Goal: Transaction & Acquisition: Purchase product/service

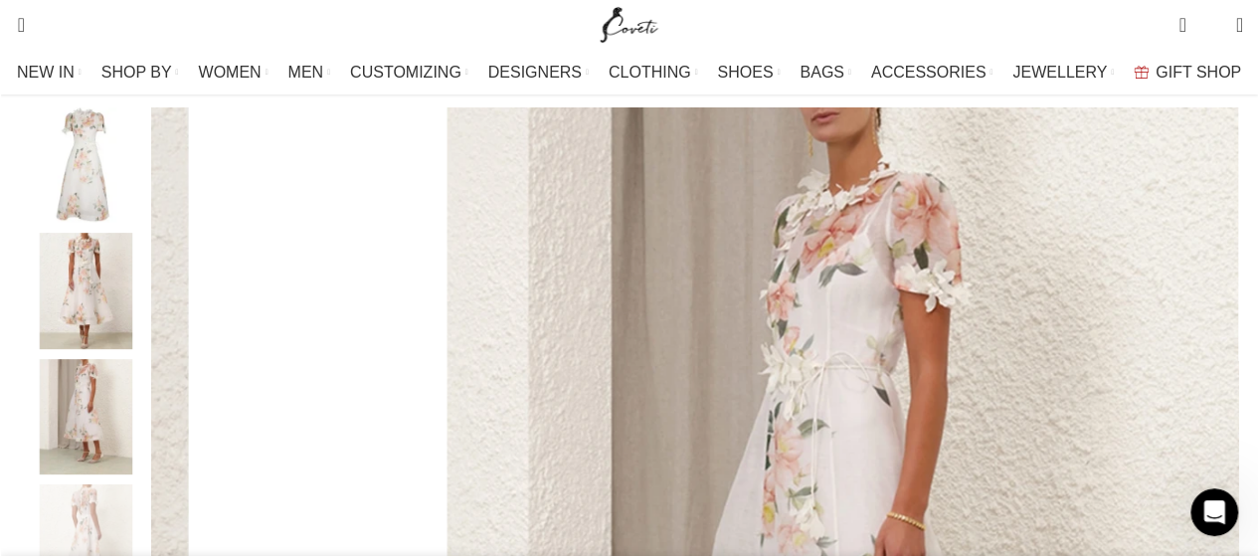
scroll to position [199, 0]
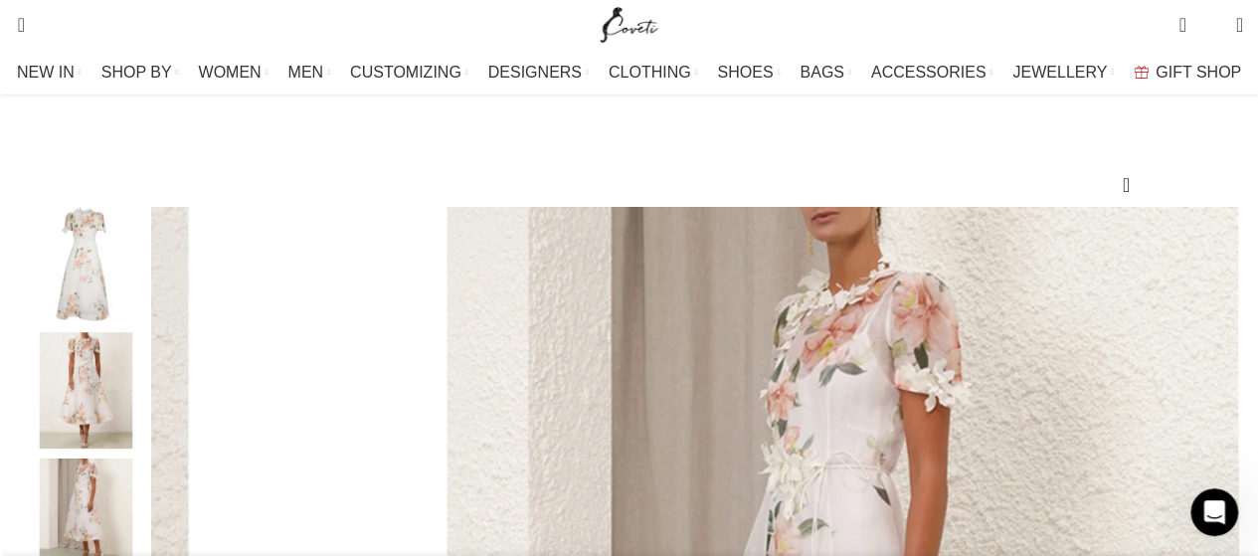
drag, startPoint x: 841, startPoint y: 165, endPoint x: 1017, endPoint y: 206, distance: 180.7
copy h1 "Natura Liftoff Flower Midi Dress"
click at [822, 150] on div "Add to wishlist Click to enlarge" at bounding box center [629, 475] width 1229 height 784
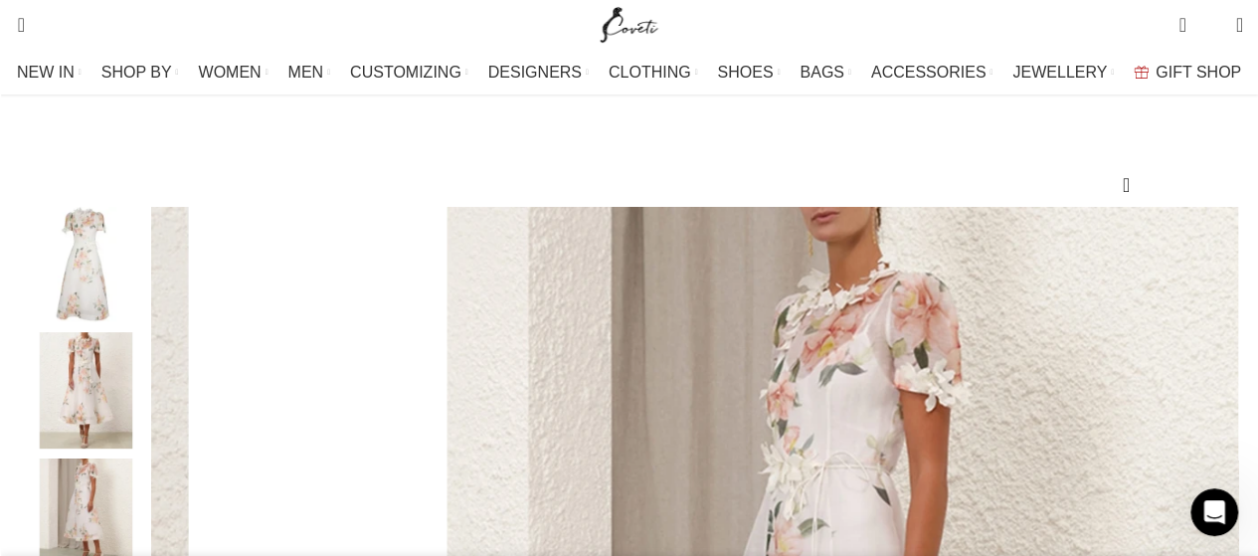
drag, startPoint x: 835, startPoint y: 127, endPoint x: 1021, endPoint y: 202, distance: 200.4
copy div "Natura Liftoff Flower Midi Dress"
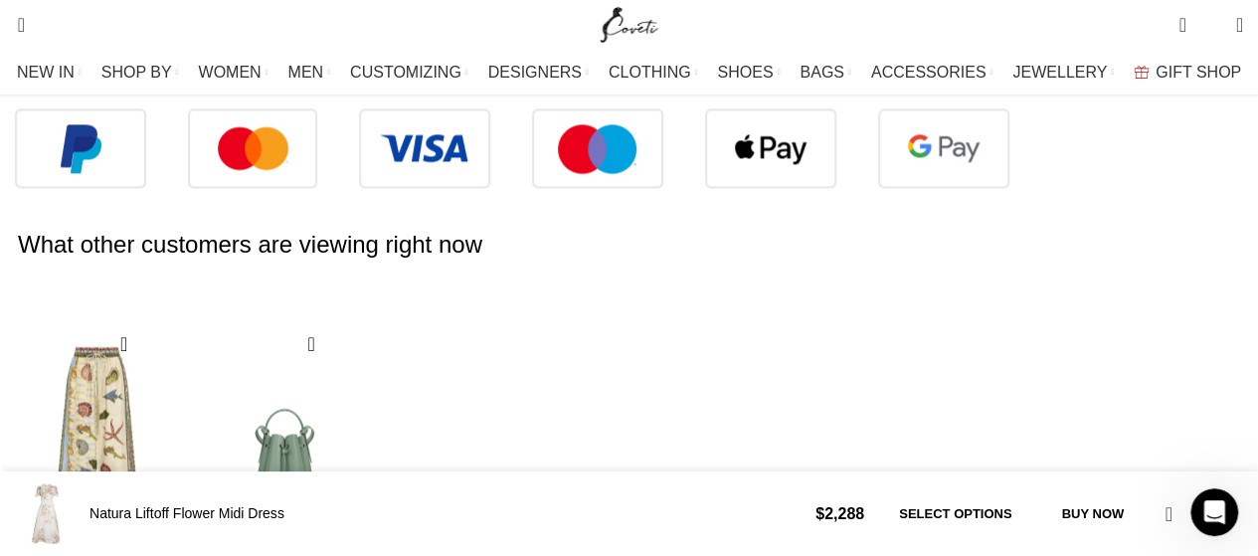
scroll to position [0, 209]
drag, startPoint x: 37, startPoint y: 293, endPoint x: 1224, endPoint y: 451, distance: 1197.2
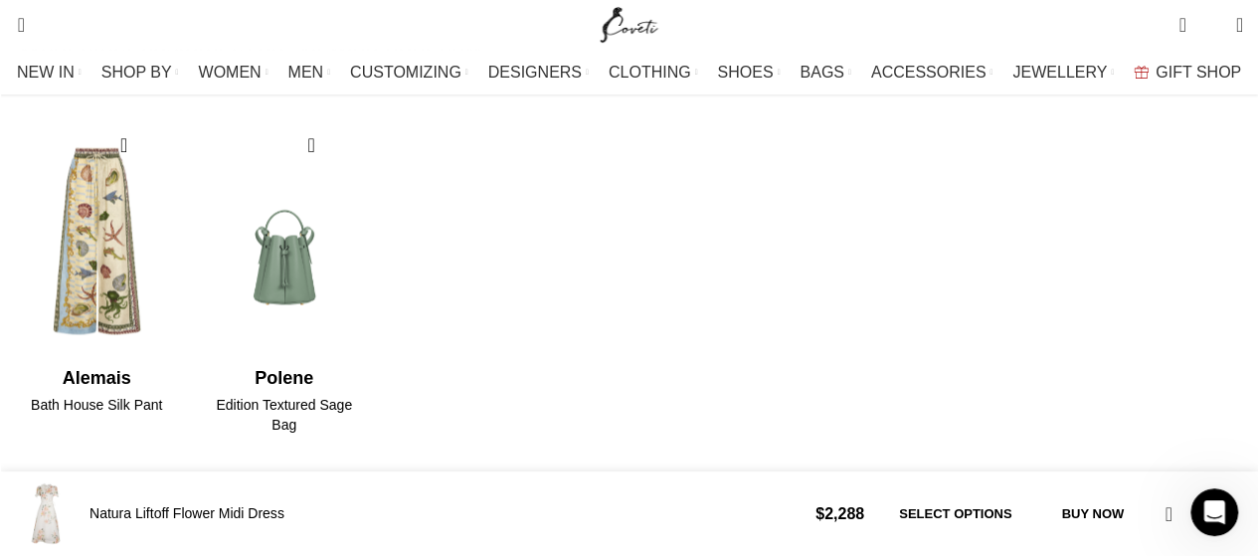
scroll to position [0, 419]
drag, startPoint x: 399, startPoint y: 279, endPoint x: 39, endPoint y: 208, distance: 367.0
click at [41, 92] on div "NEW IN WHAT'S NEW New this week New in clothing New in [GEOGRAPHIC_DATA] New in…" at bounding box center [629, 73] width 1249 height 40
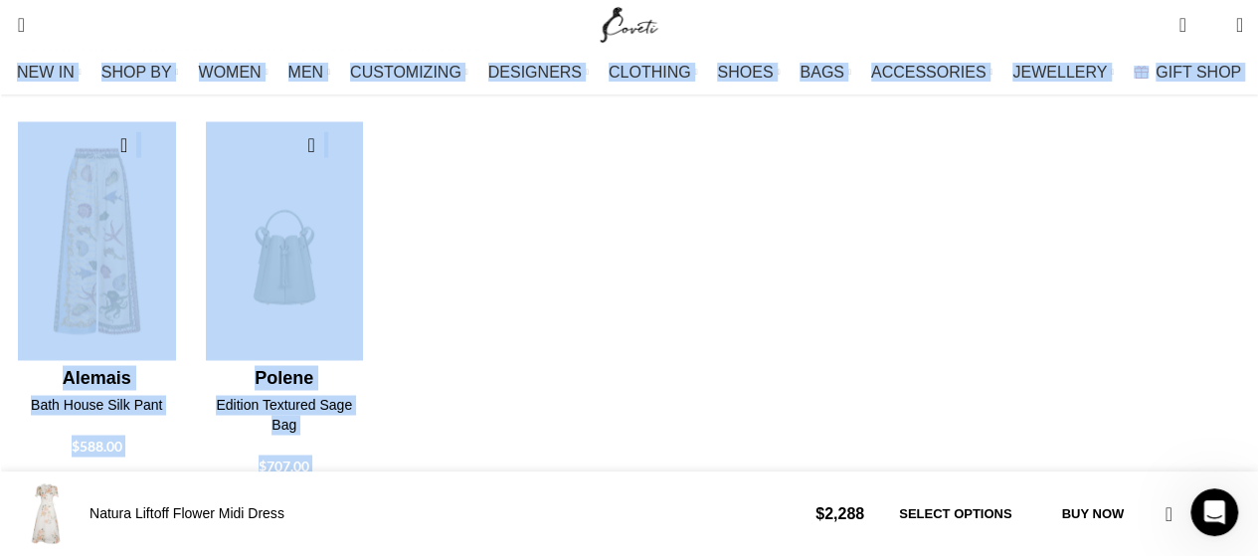
drag, startPoint x: 37, startPoint y: 93, endPoint x: 1024, endPoint y: 148, distance: 988.4
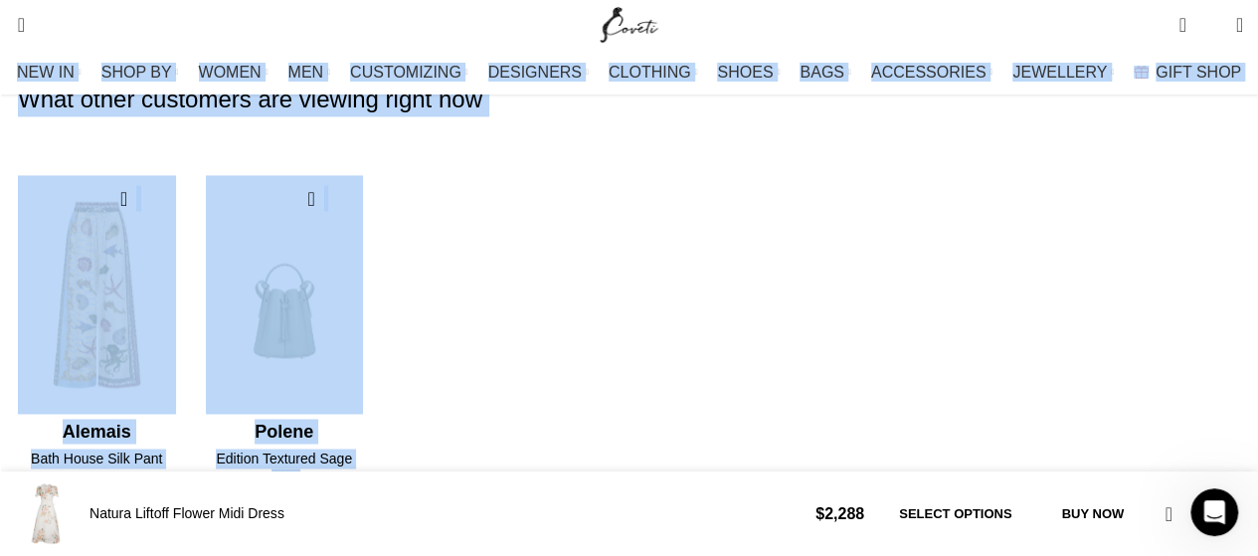
scroll to position [1492, 0]
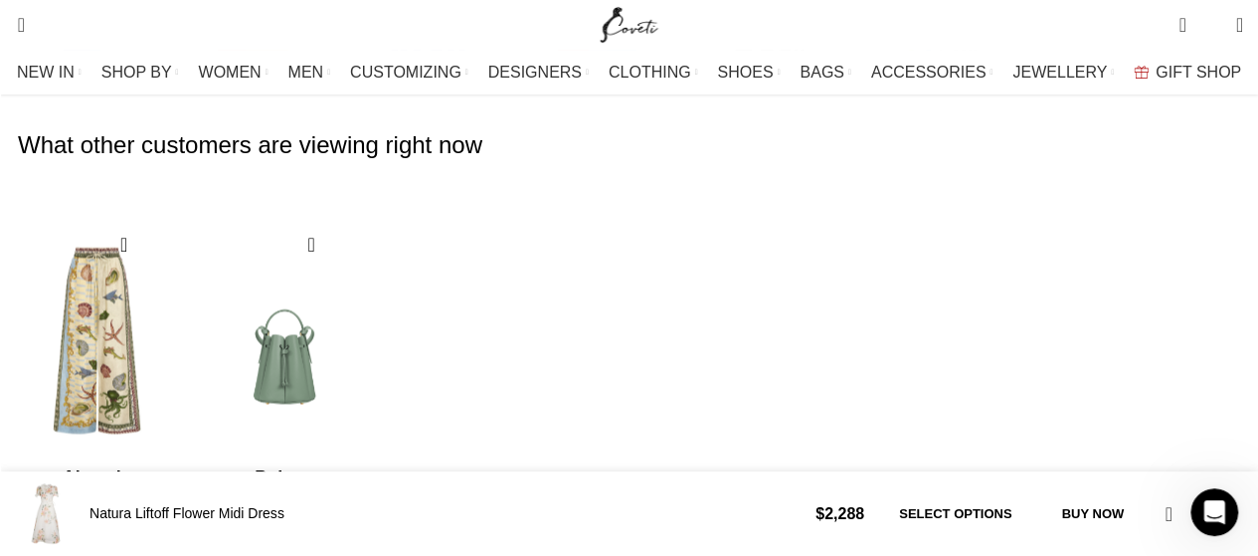
scroll to position [0, 628]
drag, startPoint x: 36, startPoint y: 194, endPoint x: 1011, endPoint y: 237, distance: 975.9
copy div "The [PERSON_NAME] designer Natura Liftoff Flower Midi Dress is the epitome of t…"
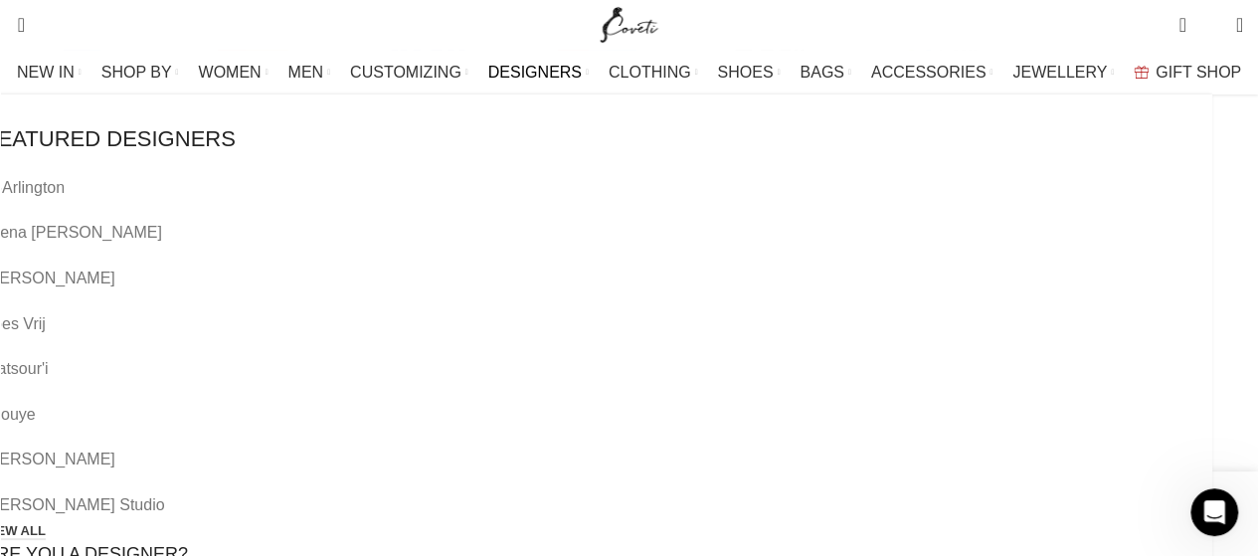
scroll to position [0, 838]
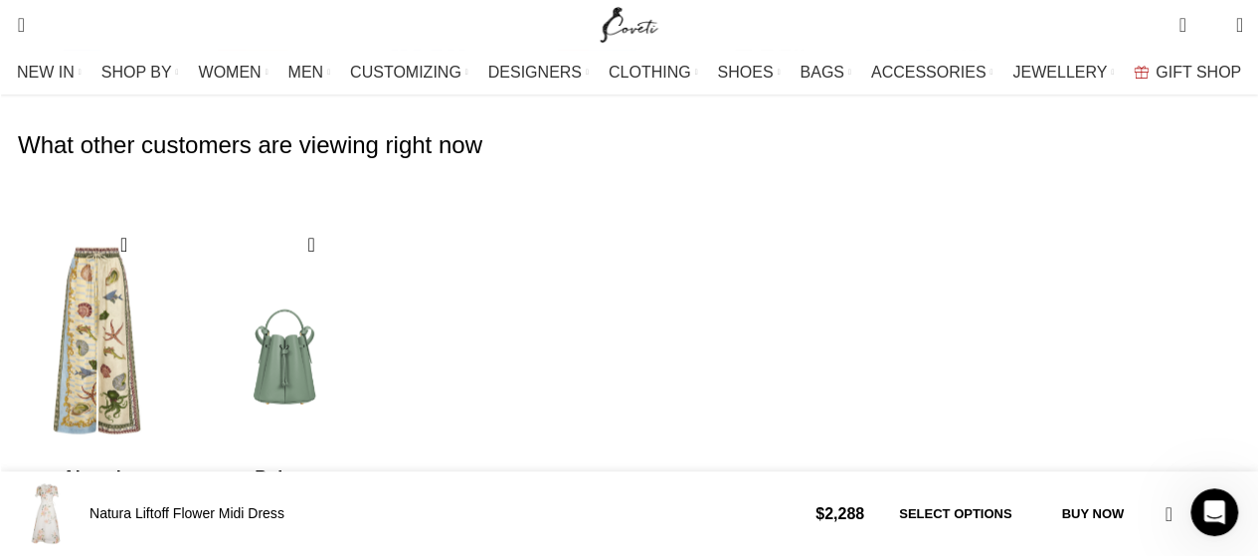
drag, startPoint x: 35, startPoint y: 302, endPoint x: 396, endPoint y: 379, distance: 369.2
copy p "The Multicolour palette is rich and varied, with deep jewel tones, soft pastels…"
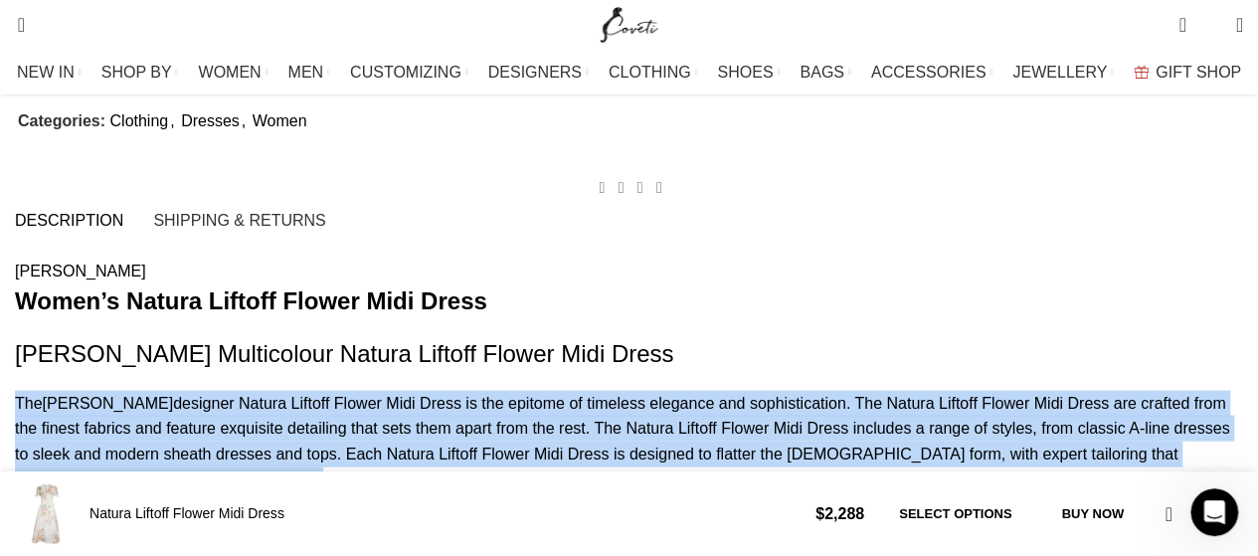
scroll to position [0, 1256]
